Goal: Information Seeking & Learning: Learn about a topic

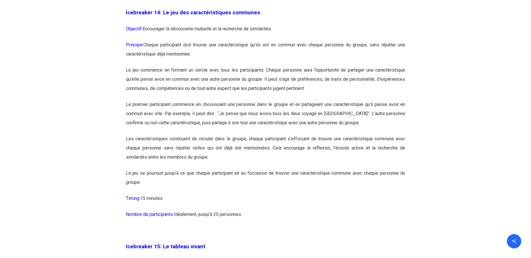
scroll to position [2749, 0]
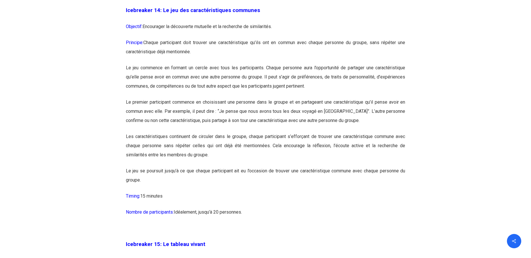
drag, startPoint x: 126, startPoint y: 28, endPoint x: 247, endPoint y: 231, distance: 236.7
copy div "Loremipsum 26: Do sit ame consecteturadipi elitsedd Eiusmodt: Incididunt ut lab…"
click at [204, 63] on p "Principe: Chaque participant doit trouver une caractéristique qu’ils ont en com…" at bounding box center [266, 50] width 280 height 25
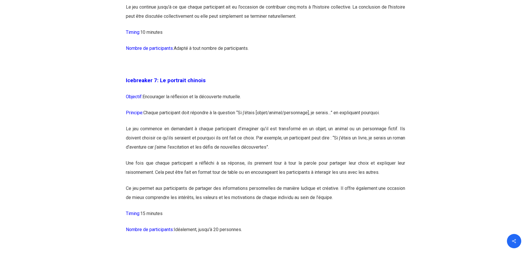
scroll to position [1433, 0]
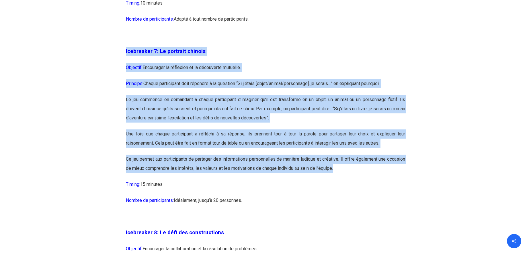
drag, startPoint x: 126, startPoint y: 70, endPoint x: 339, endPoint y: 187, distance: 243.5
copy div "Loremipsum 9: Do sitametc adipisc Elitsedd: Eiusmodtem in utlaboree do ma aliqu…"
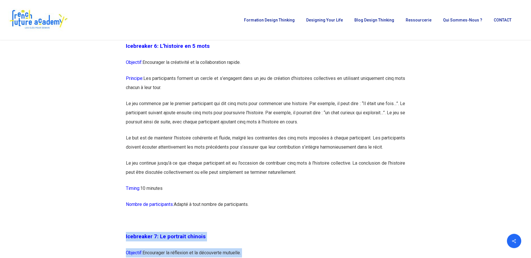
scroll to position [1228, 0]
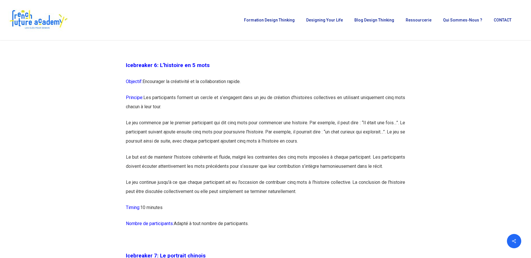
click at [159, 134] on p "Le jeu commence par le premier participant qui dit cinq mots pour commencer une…" at bounding box center [266, 135] width 280 height 34
drag, startPoint x: 126, startPoint y: 74, endPoint x: 265, endPoint y: 225, distance: 204.9
copy div "Loremipsum 7: D’sitametc ad 6 elit Seddoeiu: Temporinci ut laboreetdo ma al eni…"
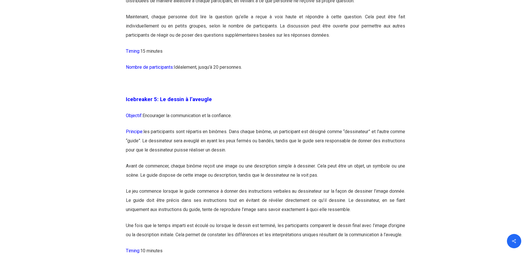
scroll to position [1023, 0]
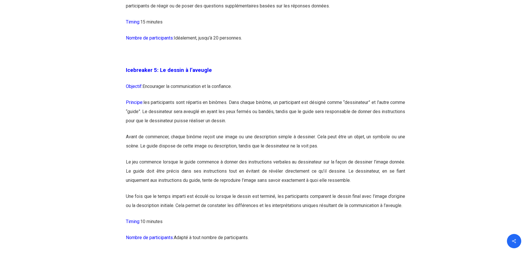
drag, startPoint x: 125, startPoint y: 69, endPoint x: 255, endPoint y: 249, distance: 221.8
copy div "Loremipsum 6: Do sitame c a’elitsed Doeiusmo: Temporinci ut laboreetdolor ma al…"
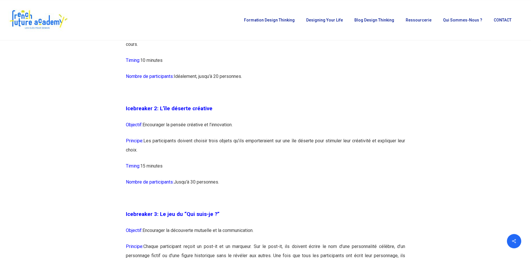
scroll to position [526, 0]
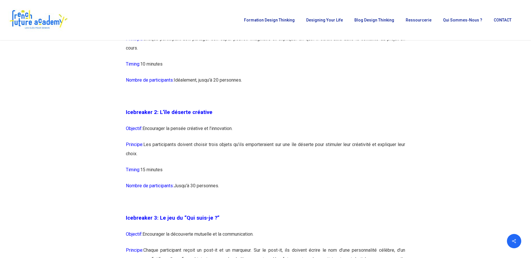
drag, startPoint x: 126, startPoint y: 113, endPoint x: 222, endPoint y: 186, distance: 121.1
copy div "Icebreaker 2: L’île déserte créative Objectif: Encourager la pensée créative et…"
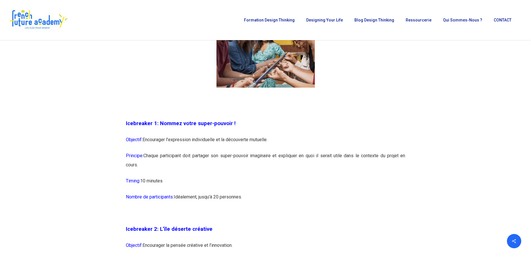
drag, startPoint x: 126, startPoint y: 123, endPoint x: 273, endPoint y: 205, distance: 168.2
copy div "Icebreaker 1: Nommez votre super-pouvoir ! Objectif: Encourager l’expression in…"
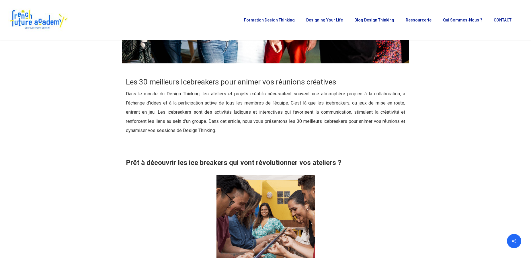
scroll to position [234, 0]
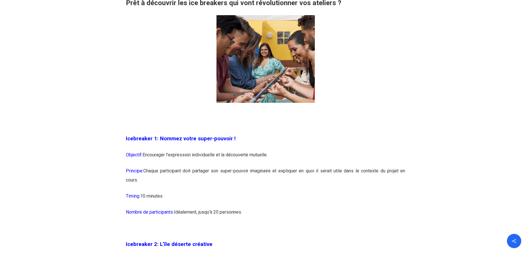
scroll to position [409, 0]
